Goal: Transaction & Acquisition: Purchase product/service

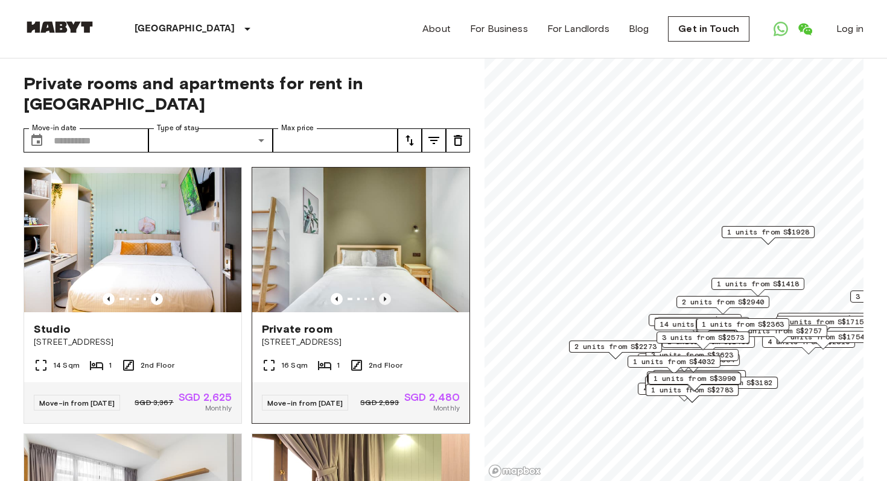
click at [381, 293] on icon "Previous image" at bounding box center [385, 299] width 12 height 12
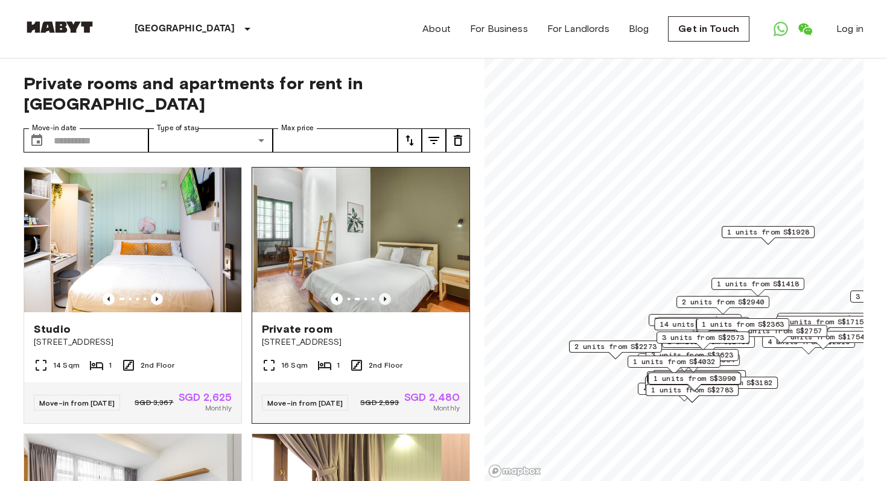
click at [381, 293] on icon "Previous image" at bounding box center [385, 299] width 12 height 12
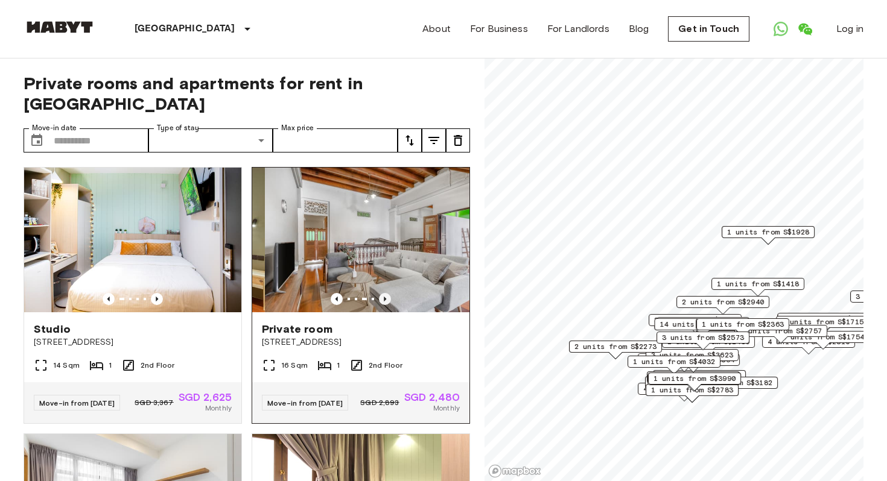
click at [381, 293] on icon "Previous image" at bounding box center [385, 299] width 12 height 12
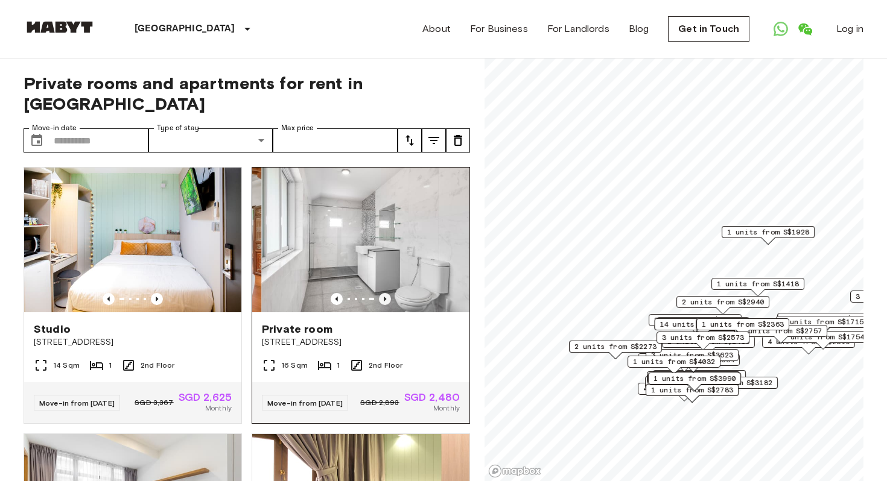
click at [381, 293] on icon "Previous image" at bounding box center [385, 299] width 12 height 12
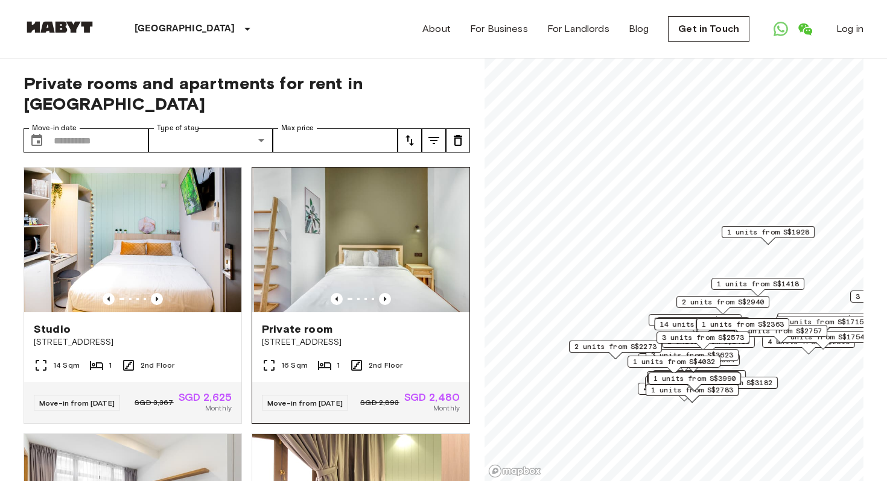
click at [388, 208] on img at bounding box center [362, 240] width 217 height 145
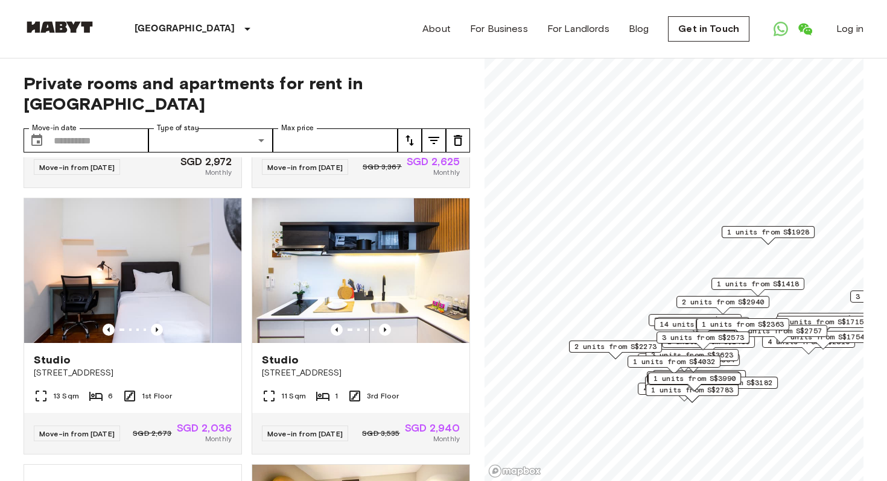
scroll to position [503, 0]
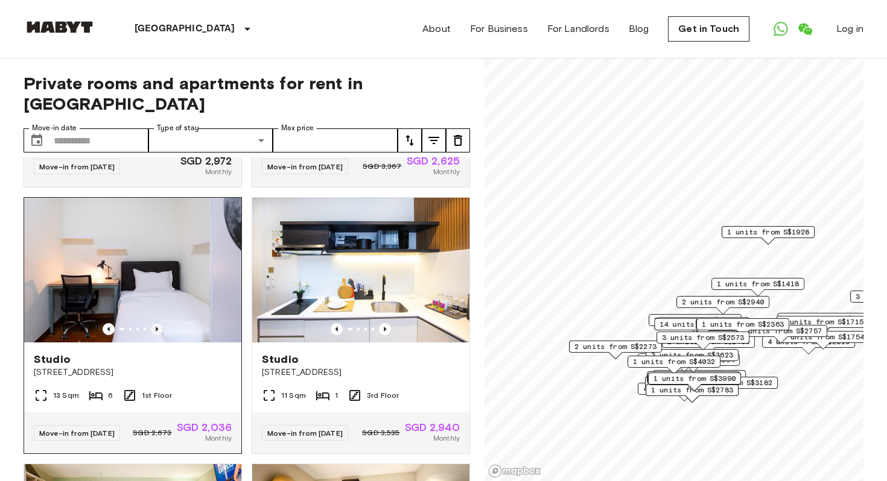
click at [160, 323] on icon "Previous image" at bounding box center [157, 329] width 12 height 12
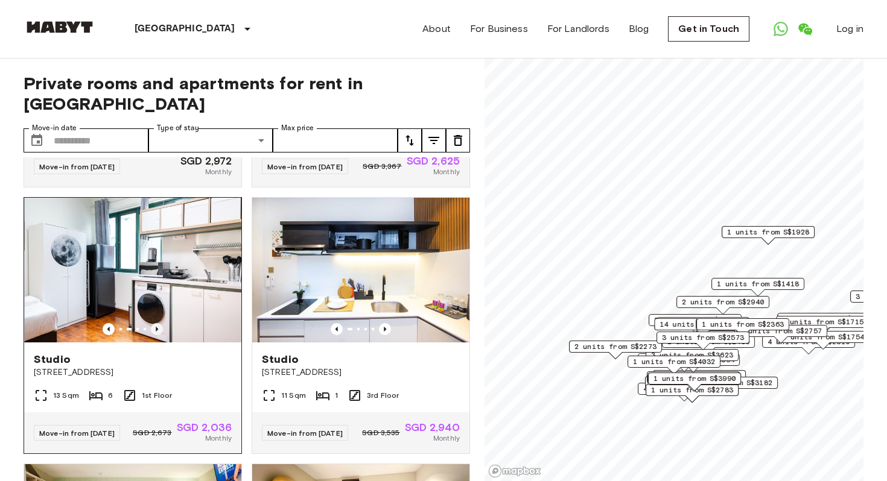
click at [160, 323] on icon "Previous image" at bounding box center [157, 329] width 12 height 12
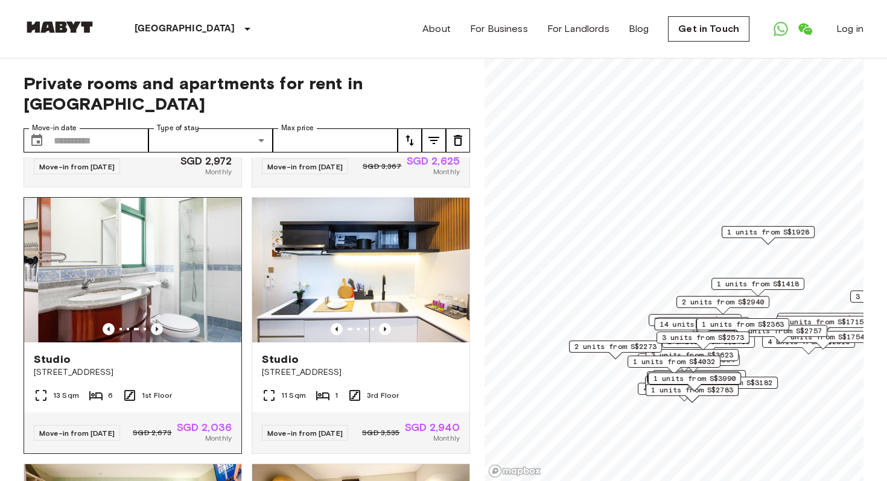
click at [160, 323] on icon "Previous image" at bounding box center [157, 329] width 12 height 12
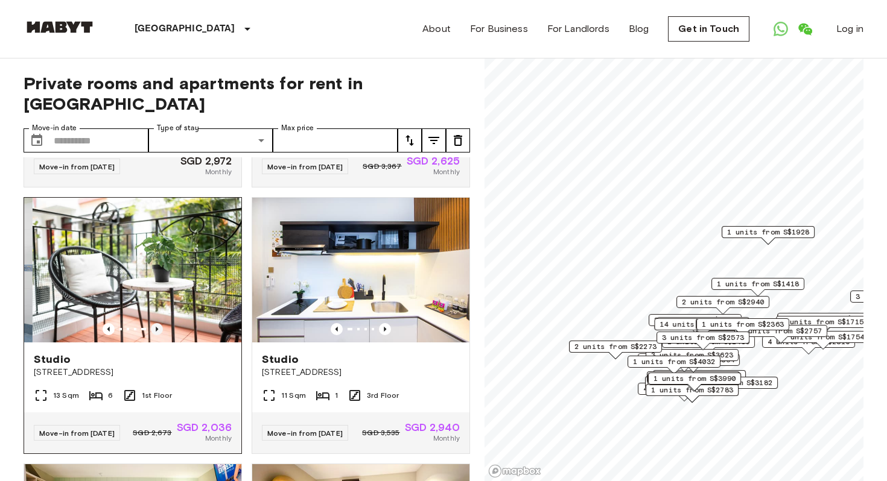
click at [160, 323] on icon "Previous image" at bounding box center [157, 329] width 12 height 12
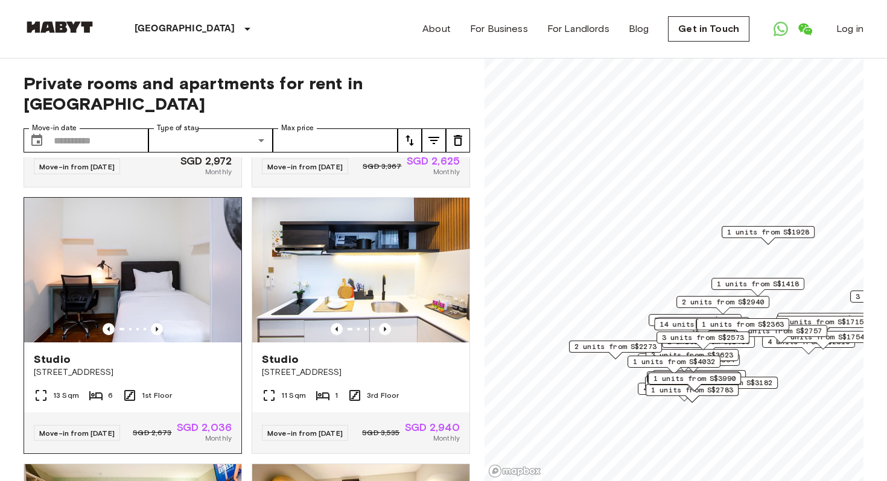
click at [157, 268] on img at bounding box center [132, 270] width 217 height 145
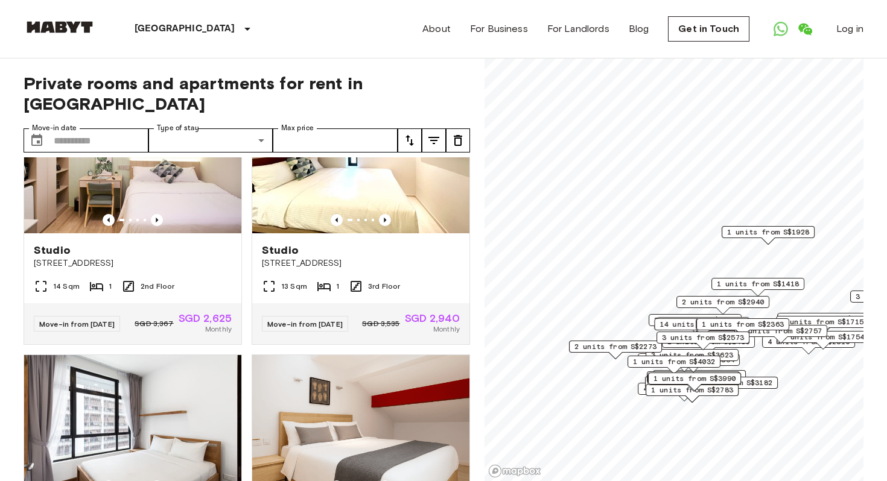
scroll to position [880, 0]
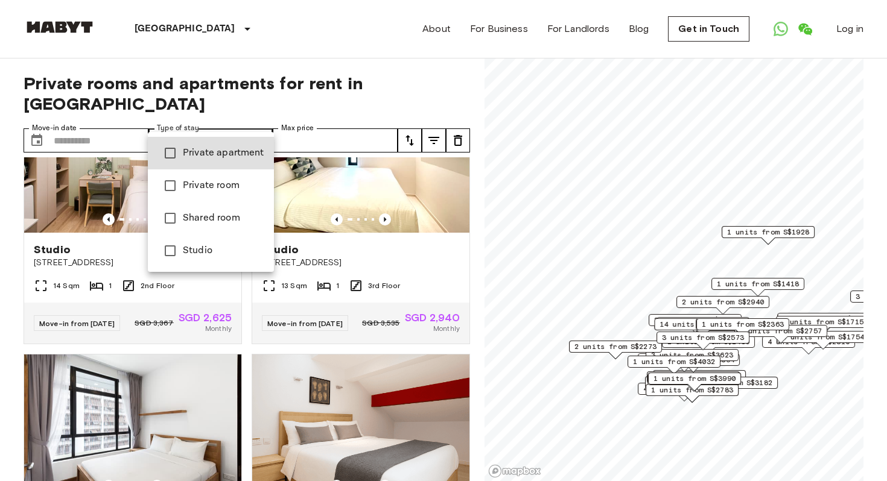
click at [208, 252] on span "Studio" at bounding box center [223, 251] width 81 height 14
type input "******"
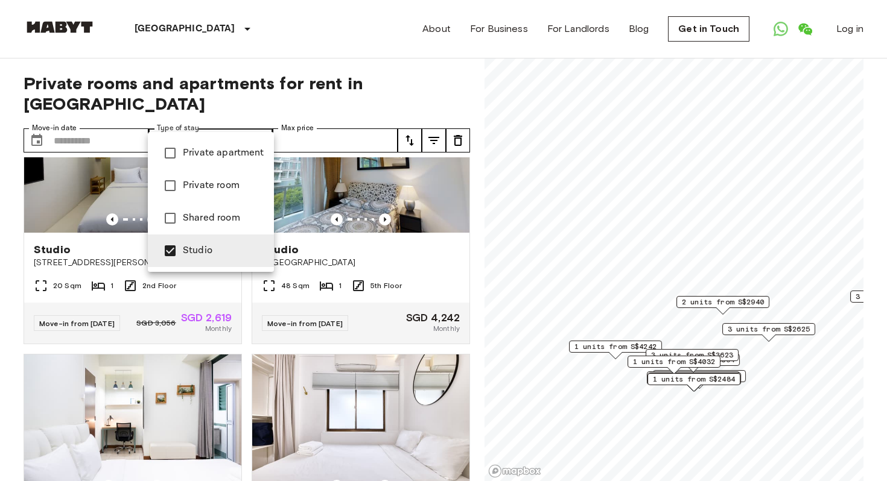
click at [390, 57] on div at bounding box center [443, 240] width 887 height 481
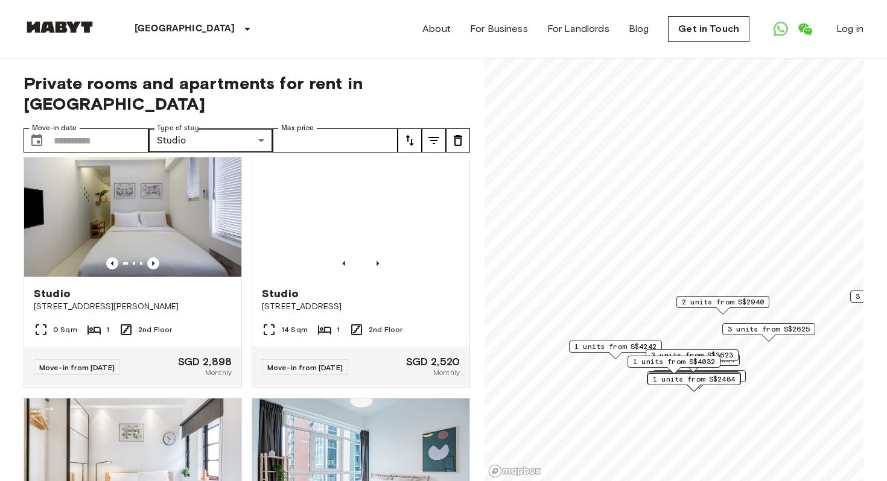
scroll to position [2406, 0]
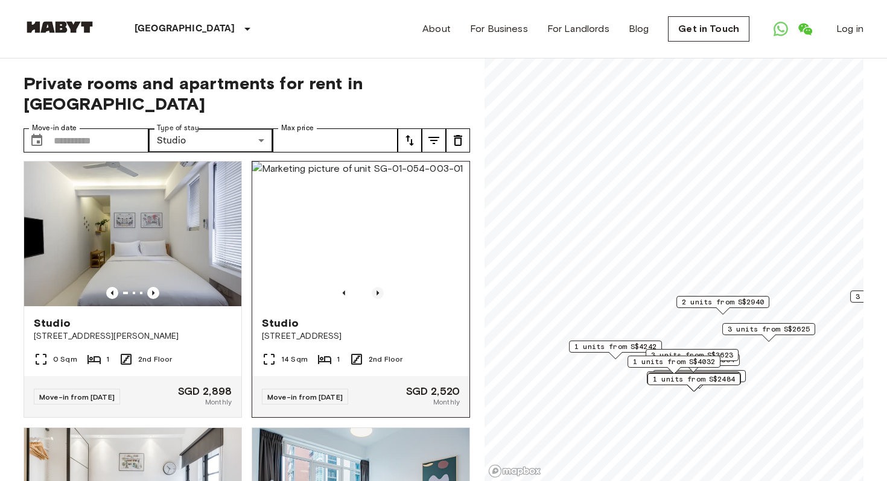
click at [379, 296] on icon "Previous image" at bounding box center [378, 293] width 12 height 12
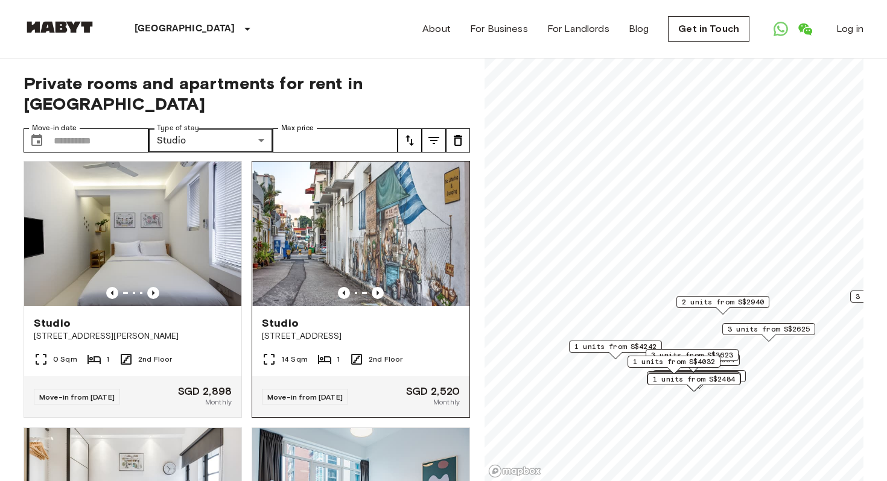
click at [379, 241] on img at bounding box center [361, 234] width 217 height 145
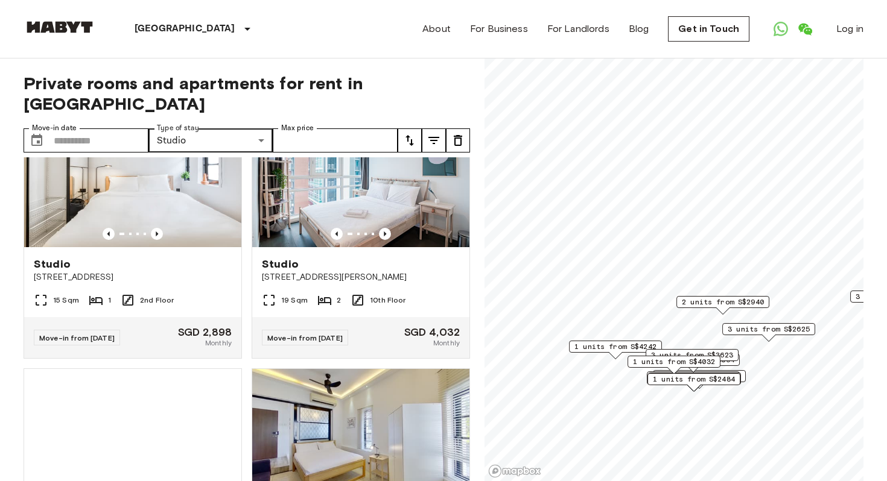
scroll to position [3212, 0]
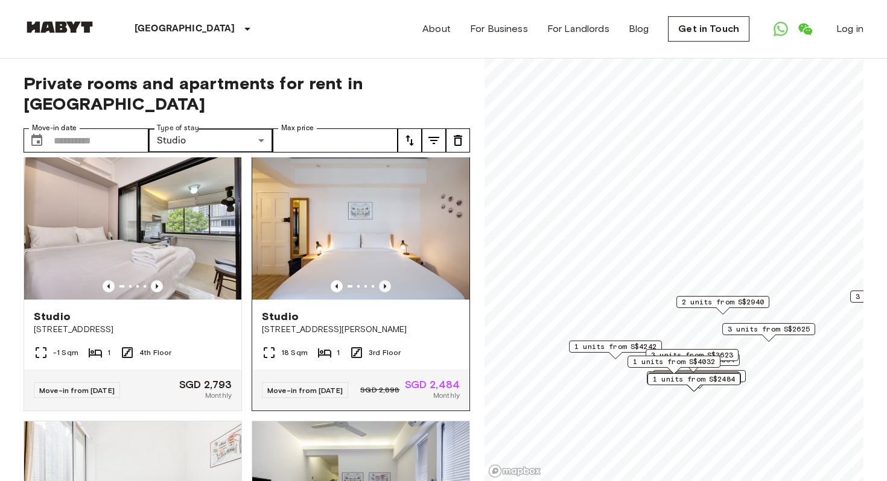
click at [384, 293] on icon "Previous image" at bounding box center [385, 287] width 12 height 12
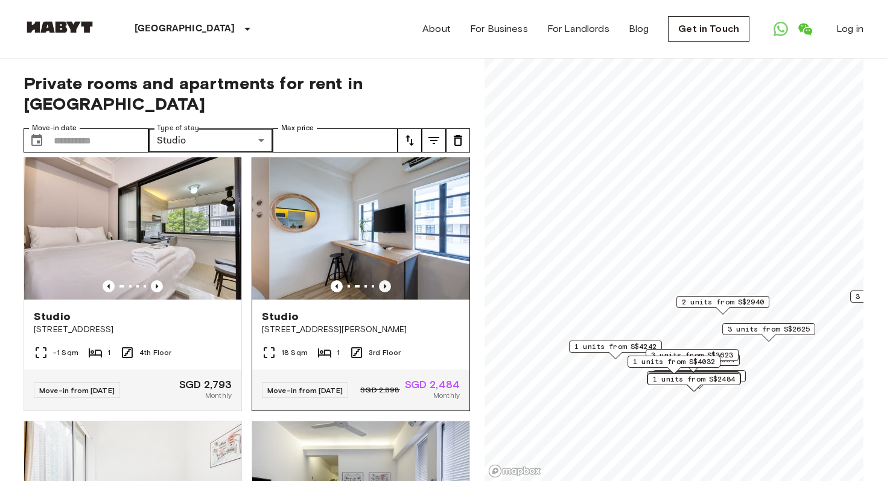
click at [384, 293] on icon "Previous image" at bounding box center [385, 287] width 12 height 12
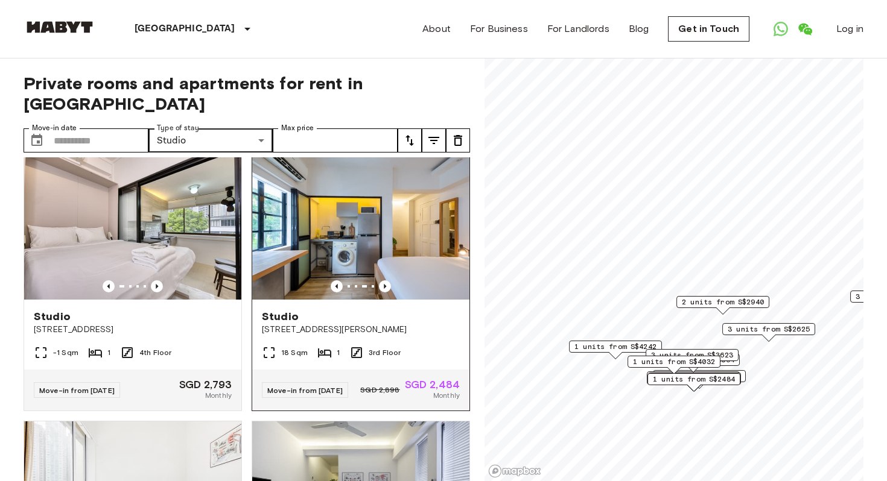
click at [389, 223] on img at bounding box center [360, 227] width 217 height 145
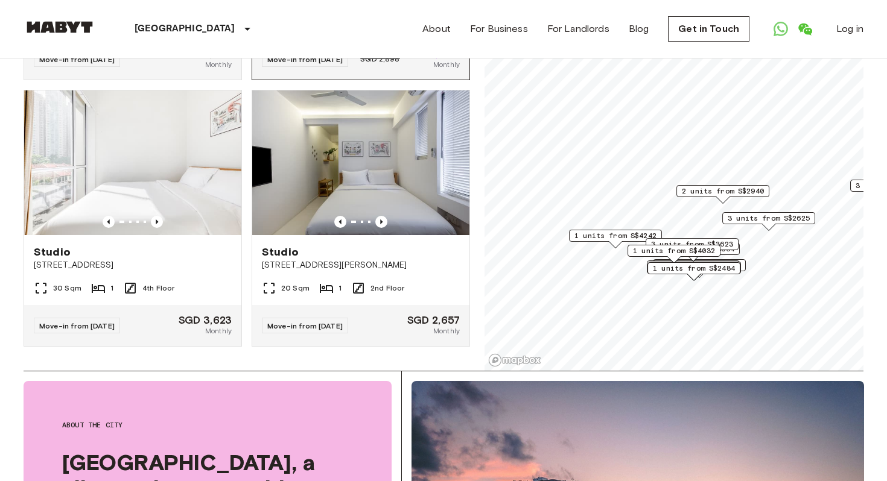
scroll to position [107, 0]
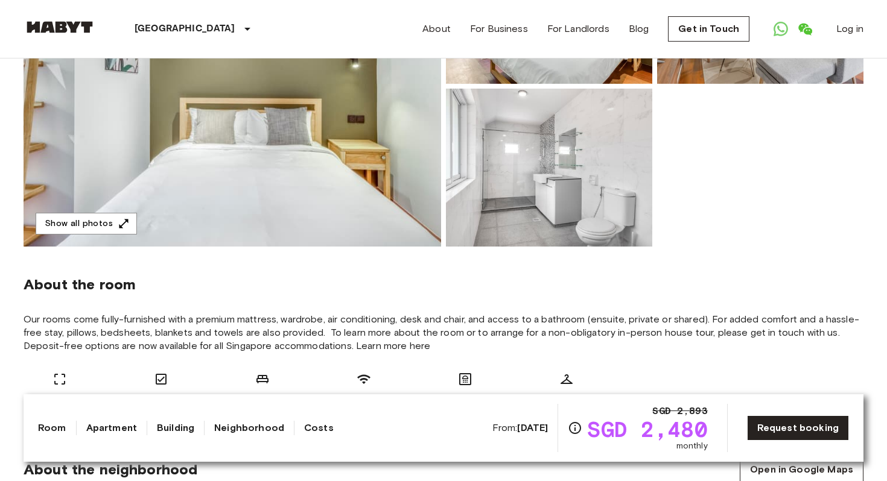
scroll to position [43, 0]
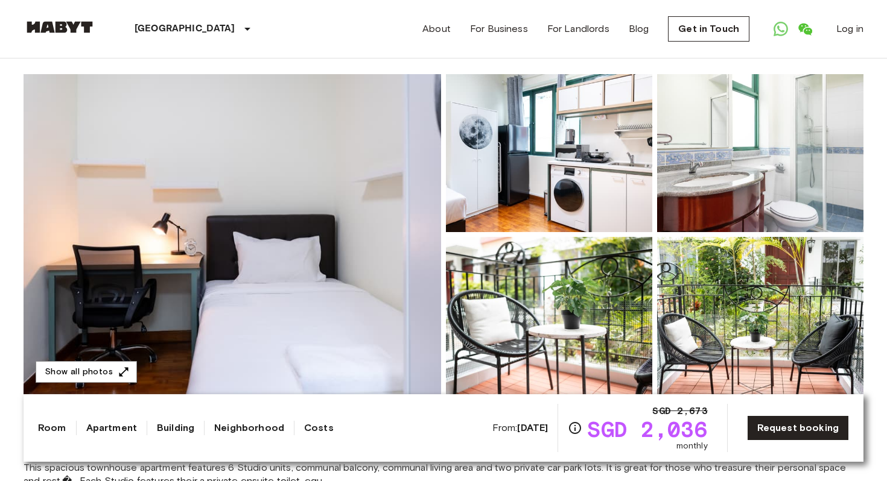
scroll to position [87, 0]
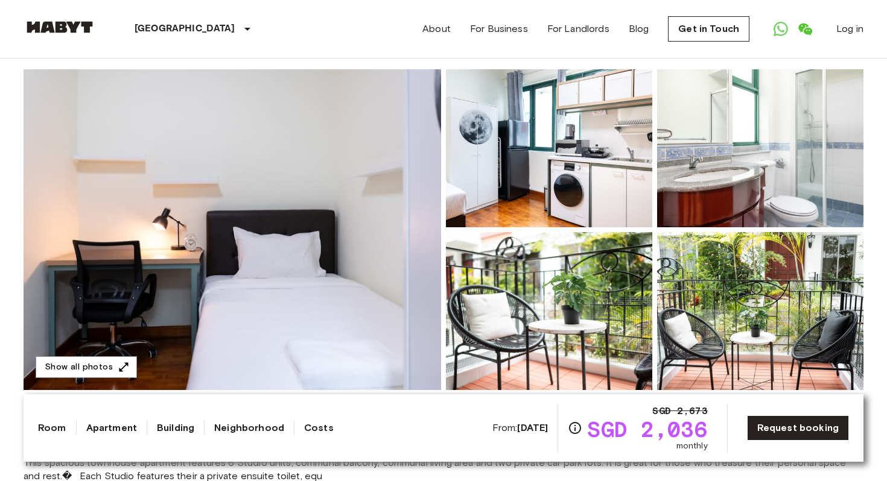
click at [266, 216] on img at bounding box center [232, 229] width 417 height 321
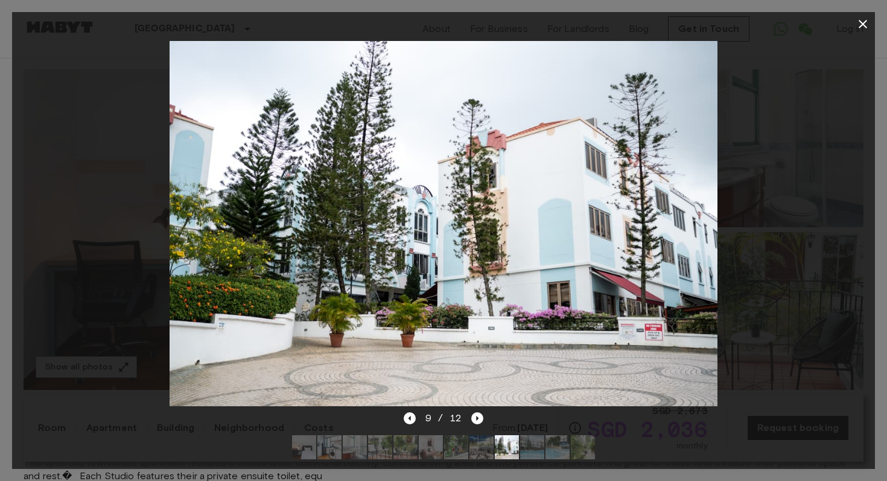
click at [860, 25] on icon "button" at bounding box center [862, 24] width 14 height 14
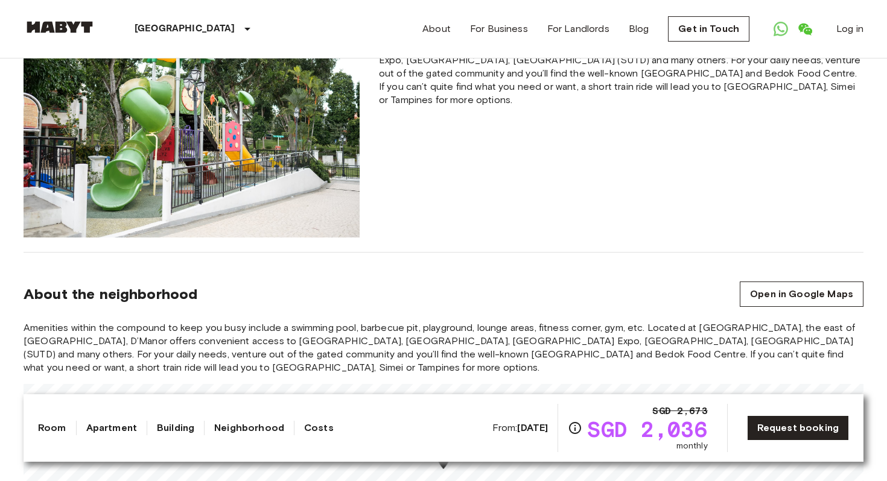
scroll to position [988, 0]
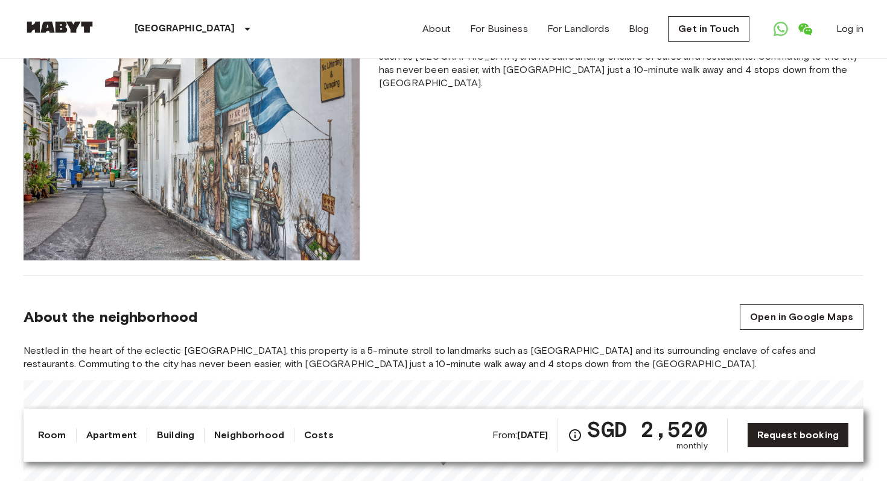
scroll to position [1033, 0]
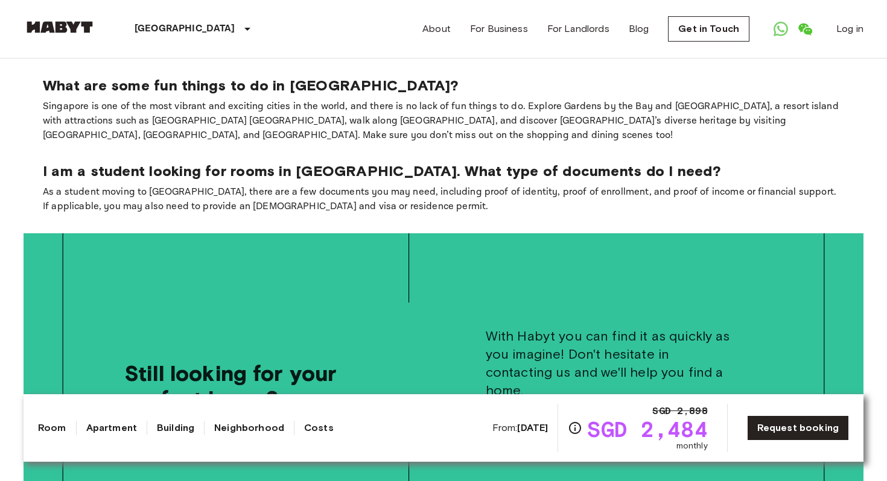
scroll to position [2298, 0]
